Goal: Navigation & Orientation: Understand site structure

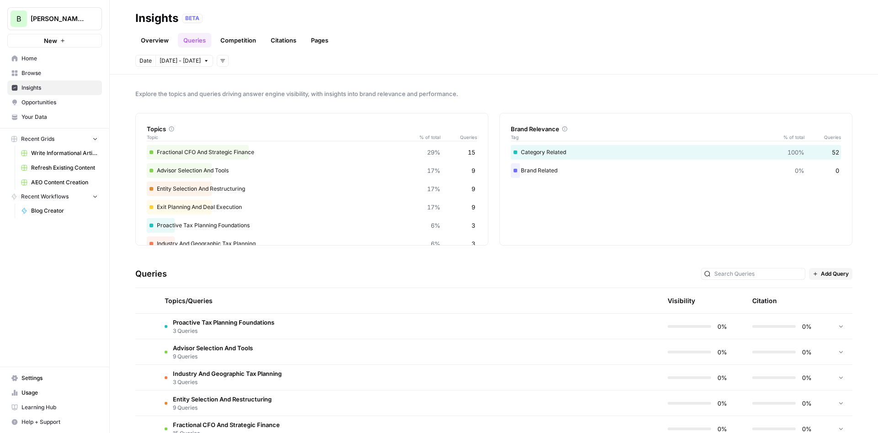
click at [74, 102] on span "Opportunities" at bounding box center [59, 102] width 76 height 8
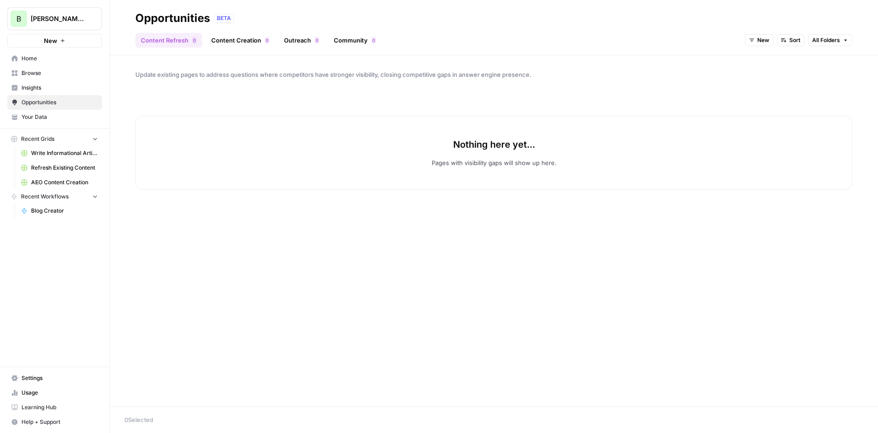
click at [249, 35] on link "Content Creation 0" at bounding box center [240, 40] width 69 height 15
click at [308, 39] on link "Outreach 0" at bounding box center [302, 40] width 46 height 15
click at [367, 37] on link "Community 0" at bounding box center [354, 40] width 53 height 15
click at [166, 40] on link "Content Refresh 0" at bounding box center [168, 40] width 67 height 15
click at [751, 34] on div "New Sort All Folders" at bounding box center [798, 40] width 107 height 15
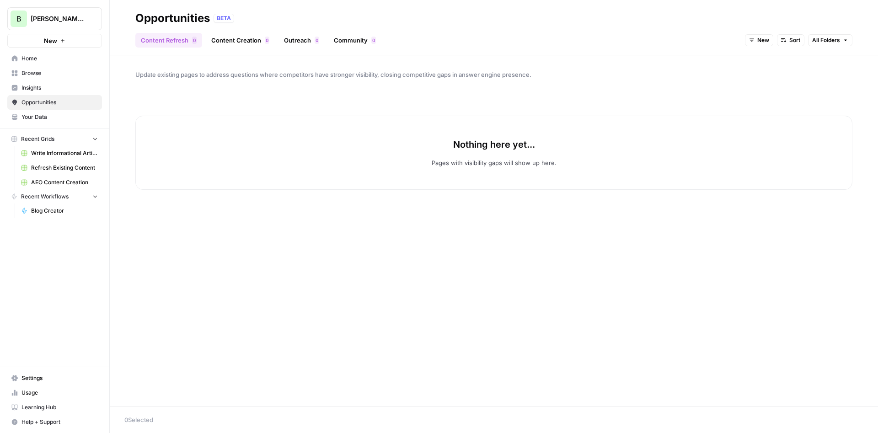
click at [754, 36] on button "New" at bounding box center [759, 40] width 28 height 12
click at [769, 59] on span "All Opportunities" at bounding box center [776, 60] width 47 height 9
click at [22, 113] on span "Your Data" at bounding box center [59, 117] width 76 height 8
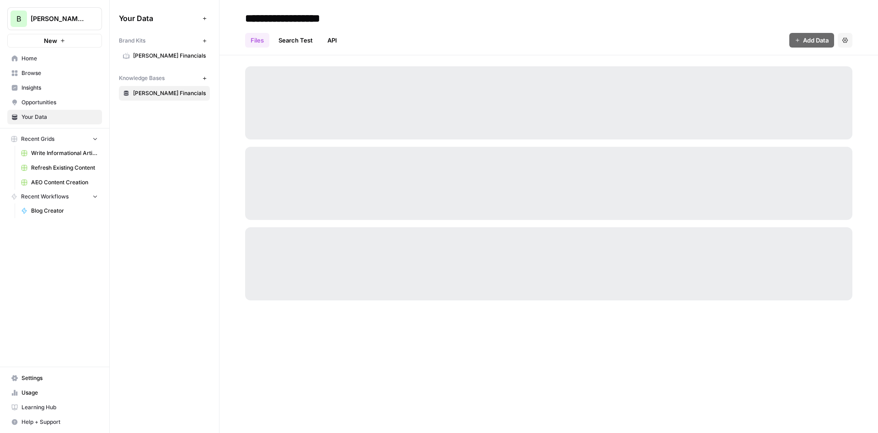
click at [41, 86] on span "Insights" at bounding box center [59, 88] width 76 height 8
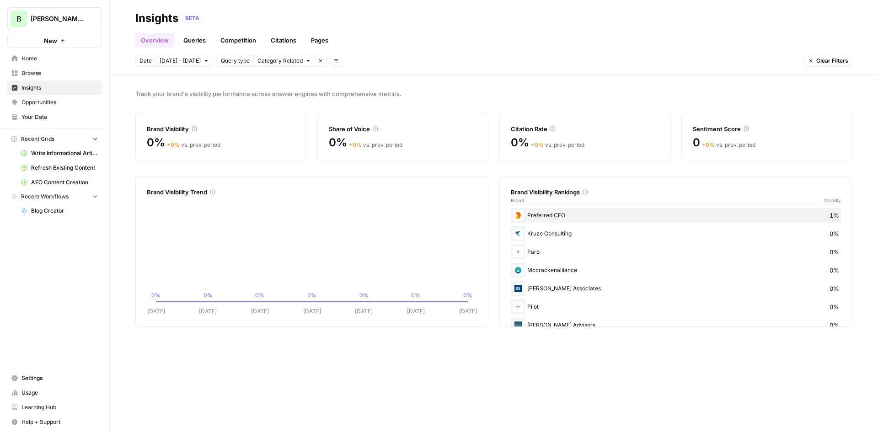
click at [189, 40] on link "Queries" at bounding box center [194, 40] width 33 height 15
